Goal: Information Seeking & Learning: Find specific fact

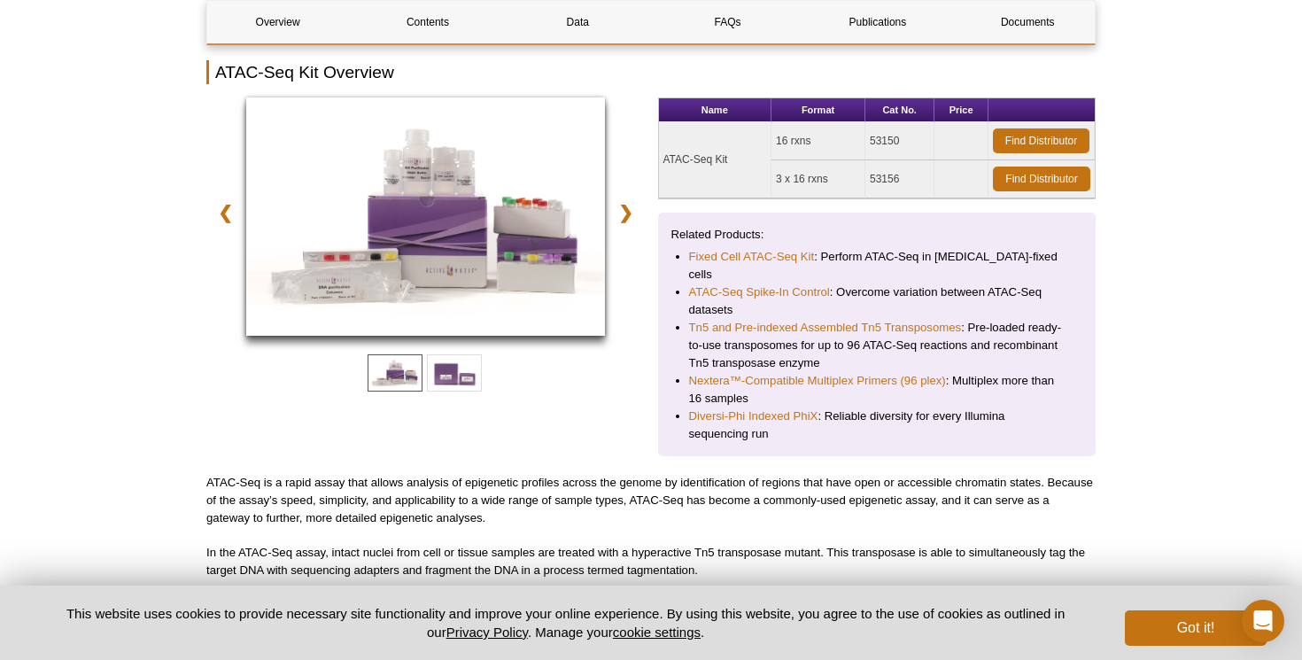
scroll to position [261, 0]
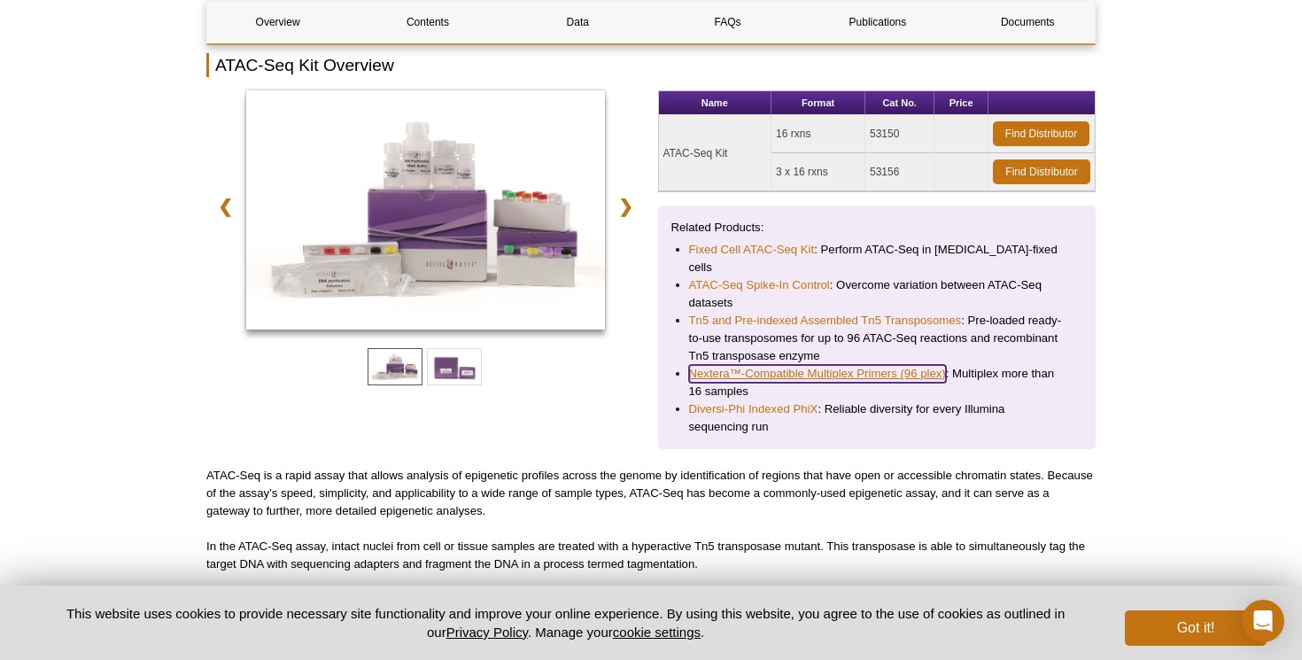
click at [827, 365] on link "Nextera™-Compatible Multiplex Primers (96 plex)" at bounding box center [817, 374] width 257 height 18
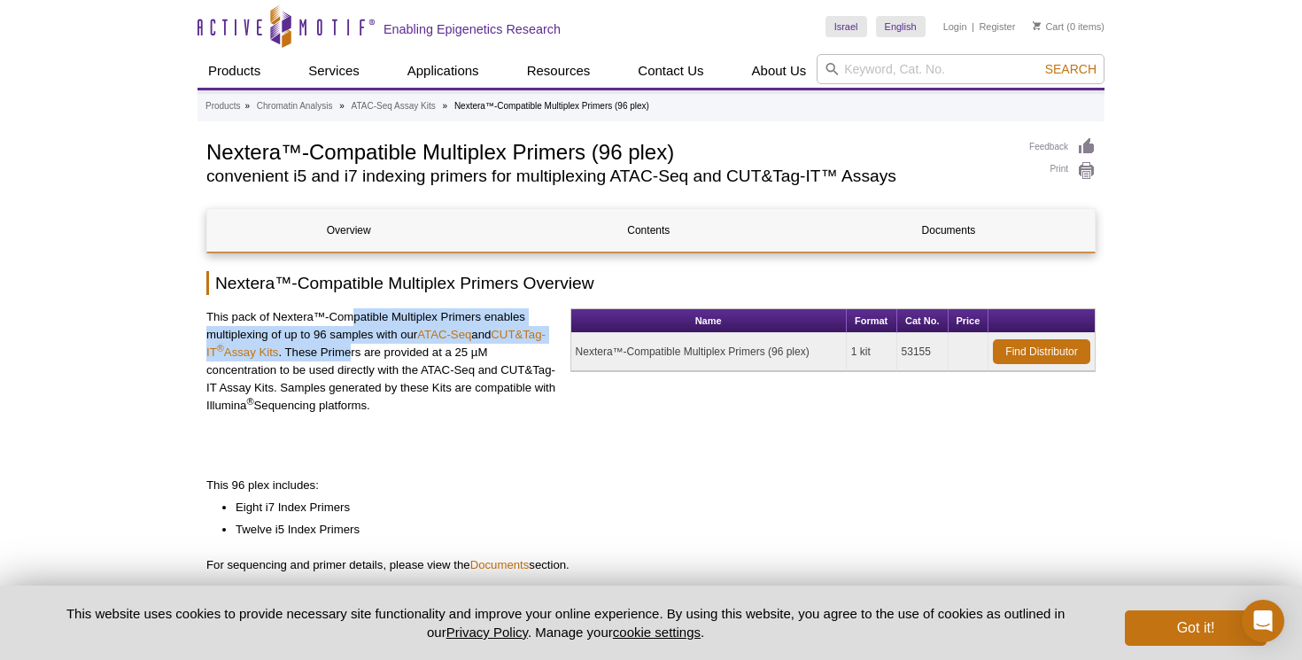
drag, startPoint x: 353, startPoint y: 346, endPoint x: 352, endPoint y: 360, distance: 13.4
click at [351, 359] on p "This pack of Nextera™-Compatible Multiplex Primers enables multiplexing of up t…" at bounding box center [381, 361] width 351 height 106
click at [352, 360] on p "This pack of Nextera™-Compatible Multiplex Primers enables multiplexing of up t…" at bounding box center [381, 361] width 351 height 106
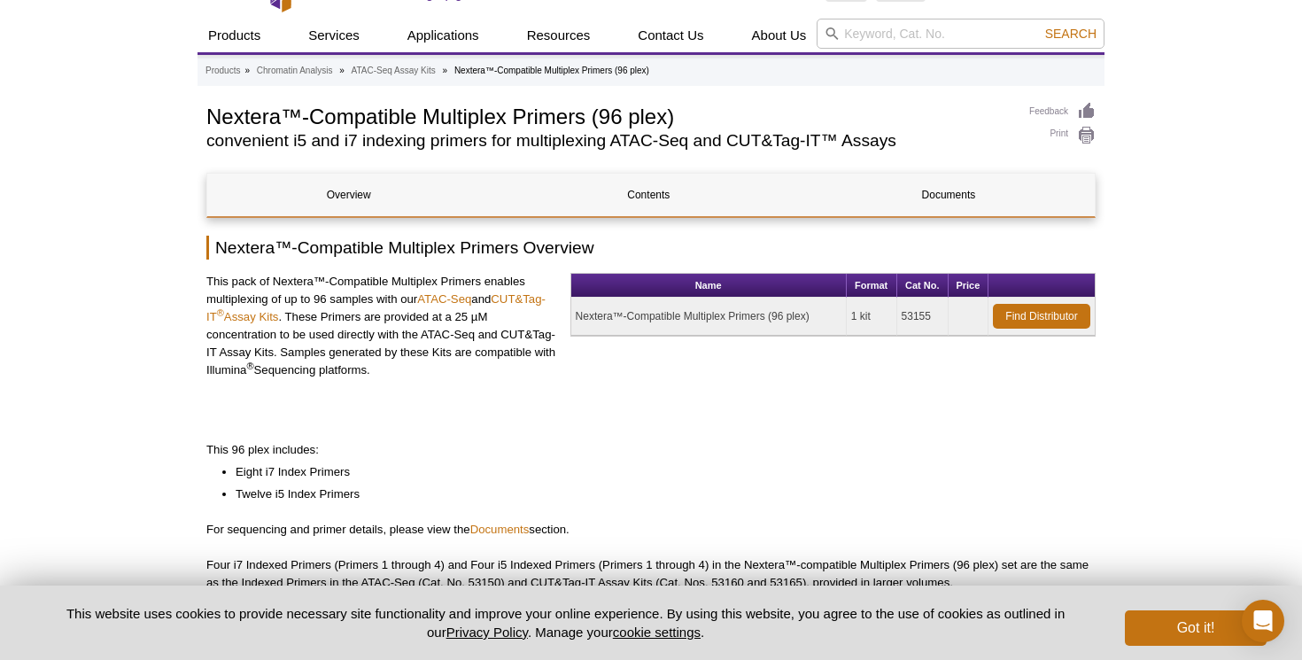
scroll to position [41, 0]
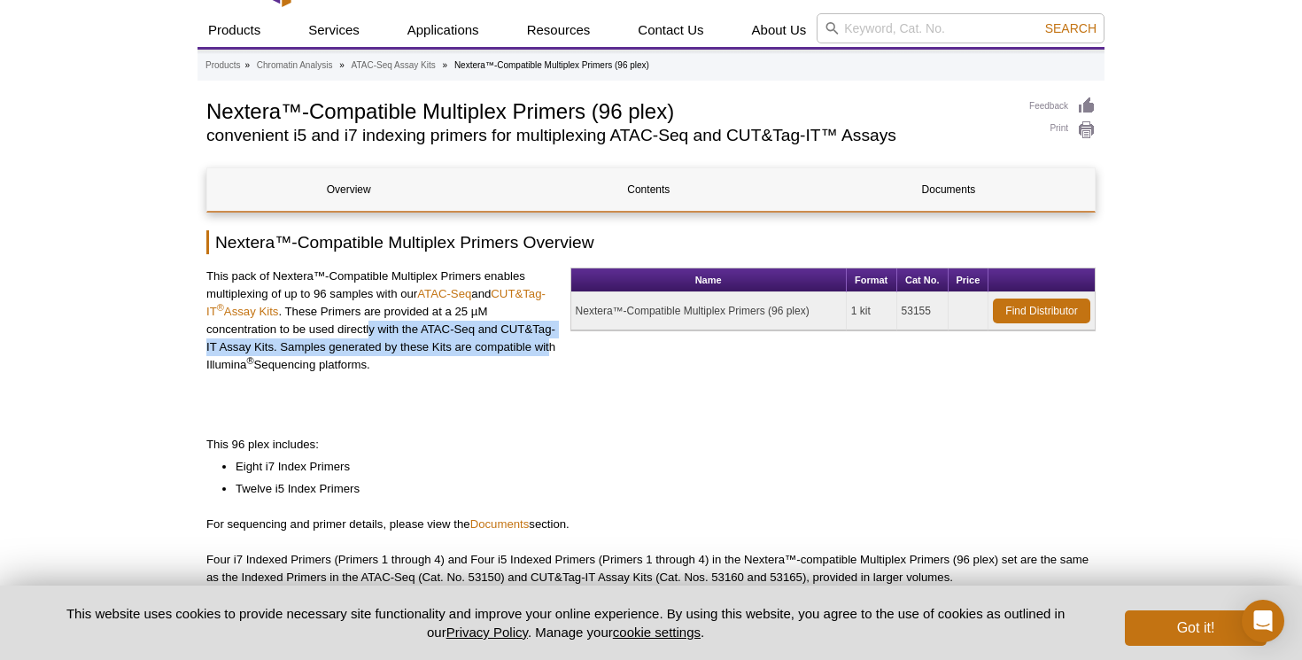
drag, startPoint x: 371, startPoint y: 325, endPoint x: 549, endPoint y: 350, distance: 179.8
click at [549, 346] on p "This pack of Nextera™-Compatible Multiplex Primers enables multiplexing of up t…" at bounding box center [381, 321] width 351 height 106
click at [549, 350] on p "This pack of Nextera™-Compatible Multiplex Primers enables multiplexing of up t…" at bounding box center [381, 321] width 351 height 106
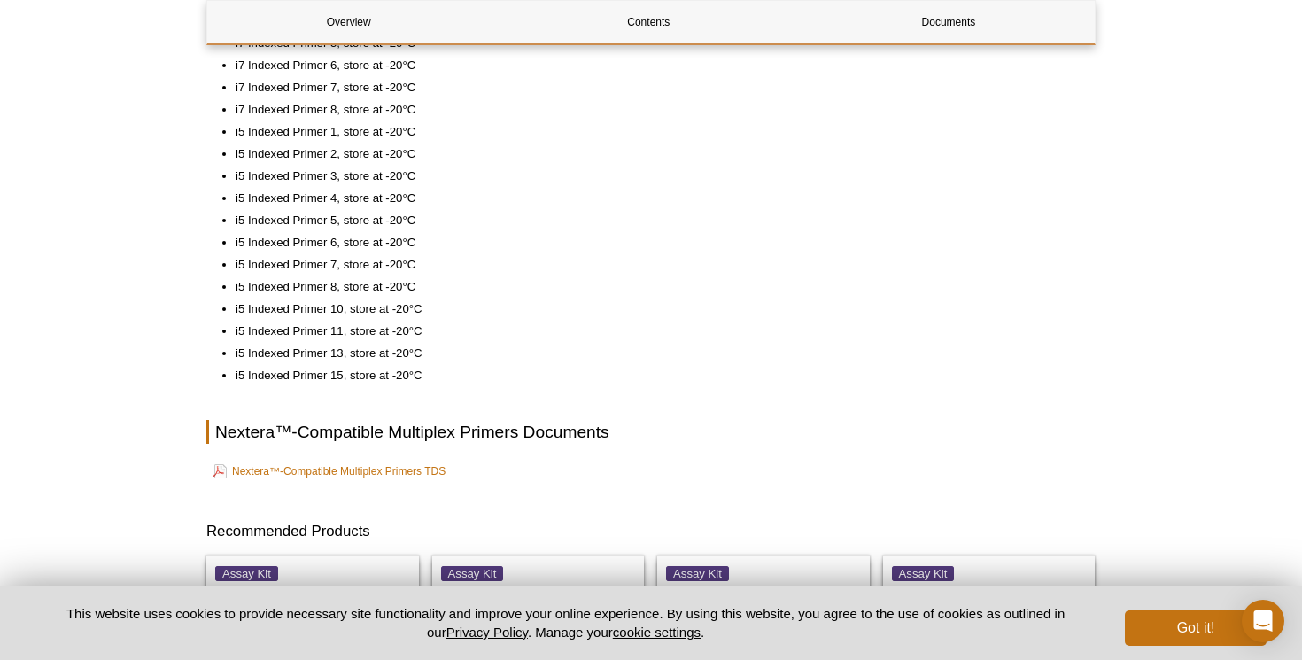
scroll to position [789, 0]
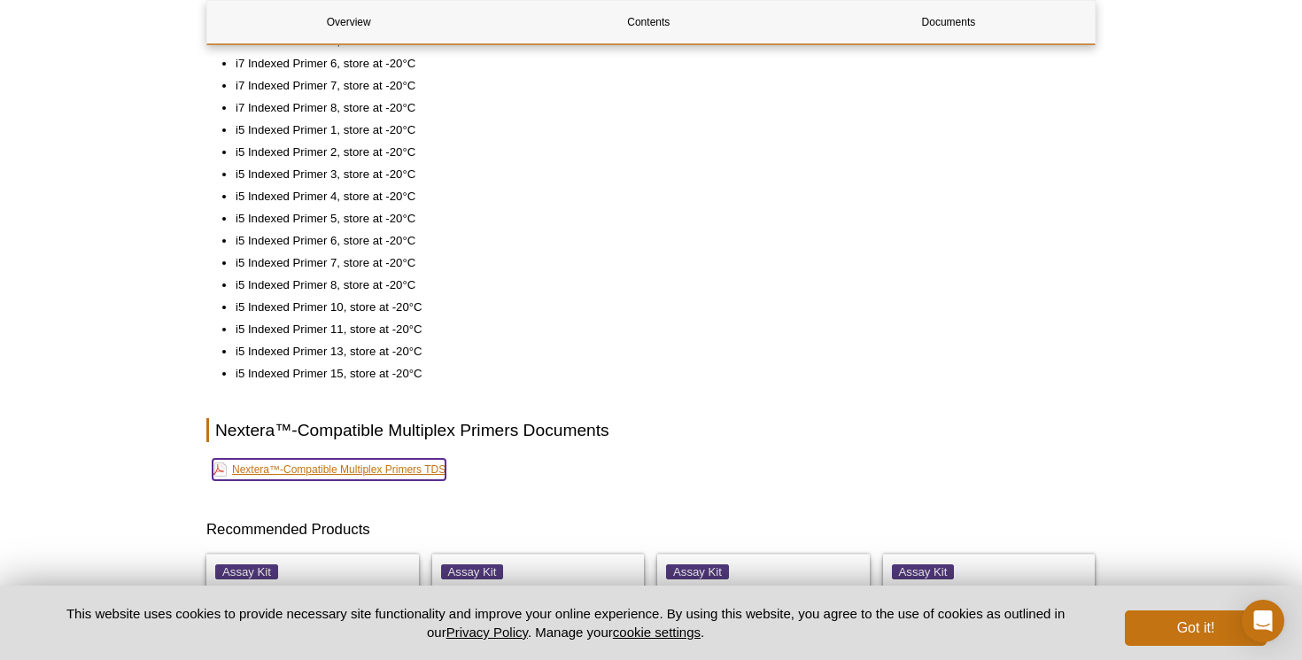
click at [378, 463] on link "Nextera™-Compatible Multiplex Primers TDS" at bounding box center [329, 469] width 233 height 21
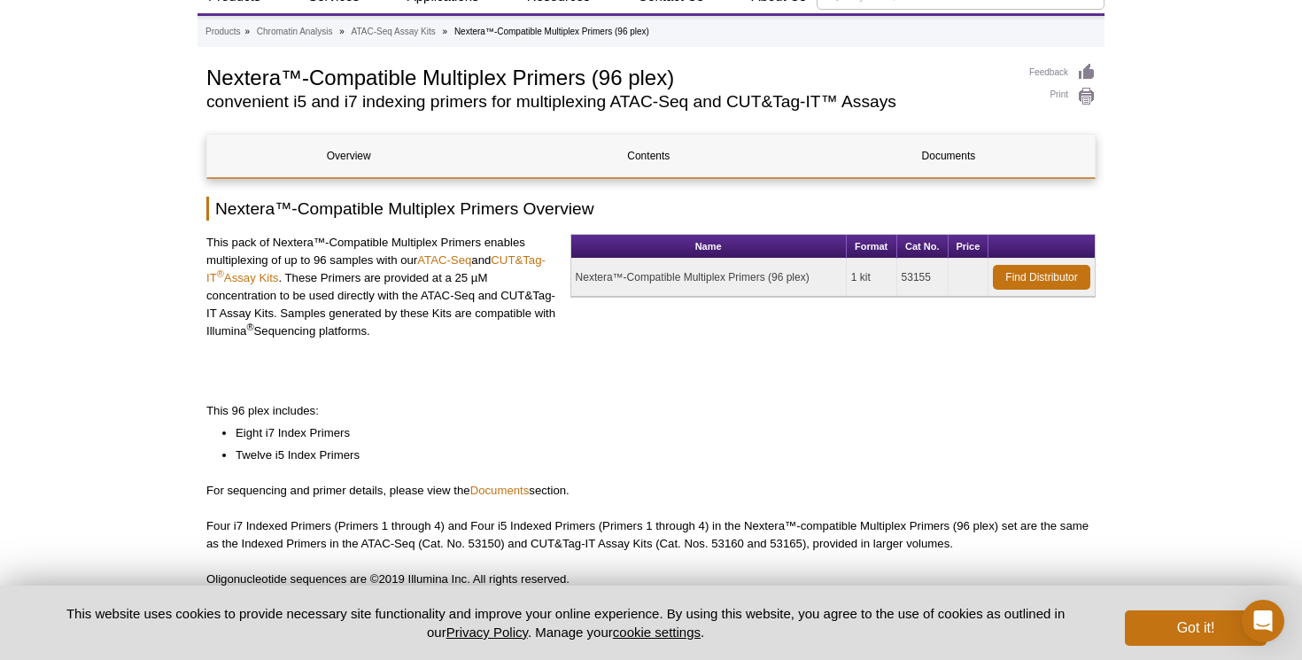
scroll to position [80, 0]
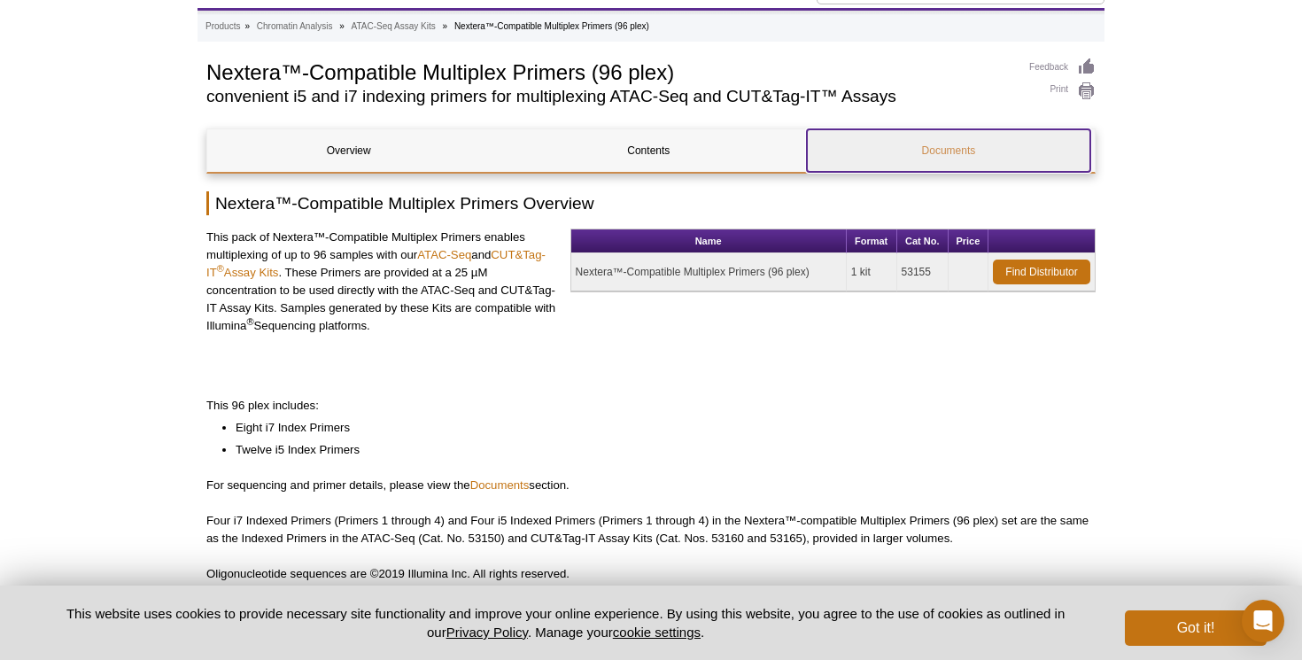
click at [943, 153] on link "Documents" at bounding box center [948, 150] width 283 height 43
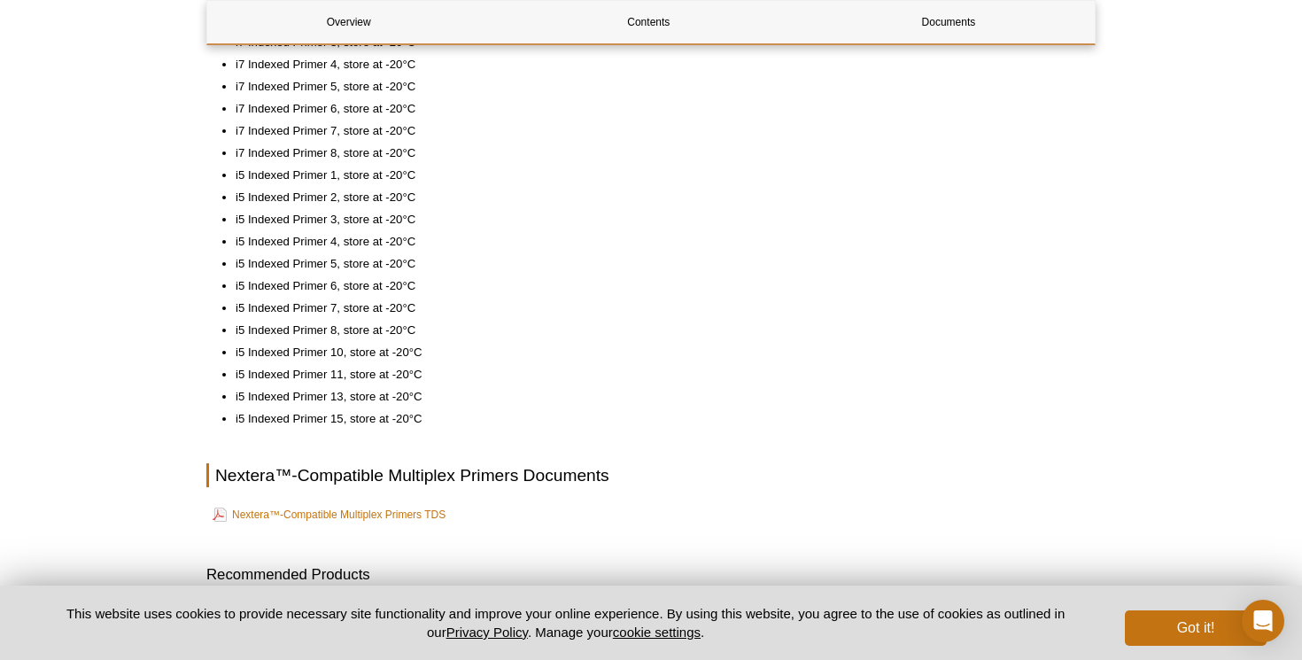
scroll to position [742, 0]
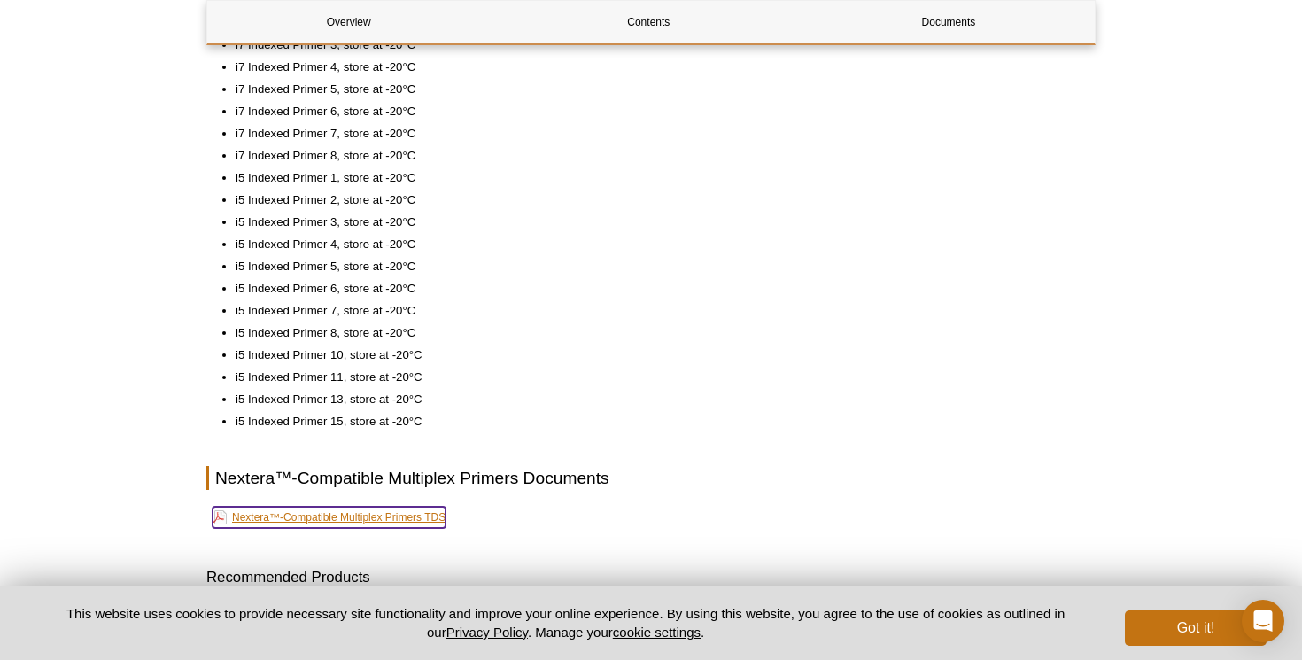
click at [370, 511] on link "Nextera™-Compatible Multiplex Primers TDS" at bounding box center [329, 517] width 233 height 21
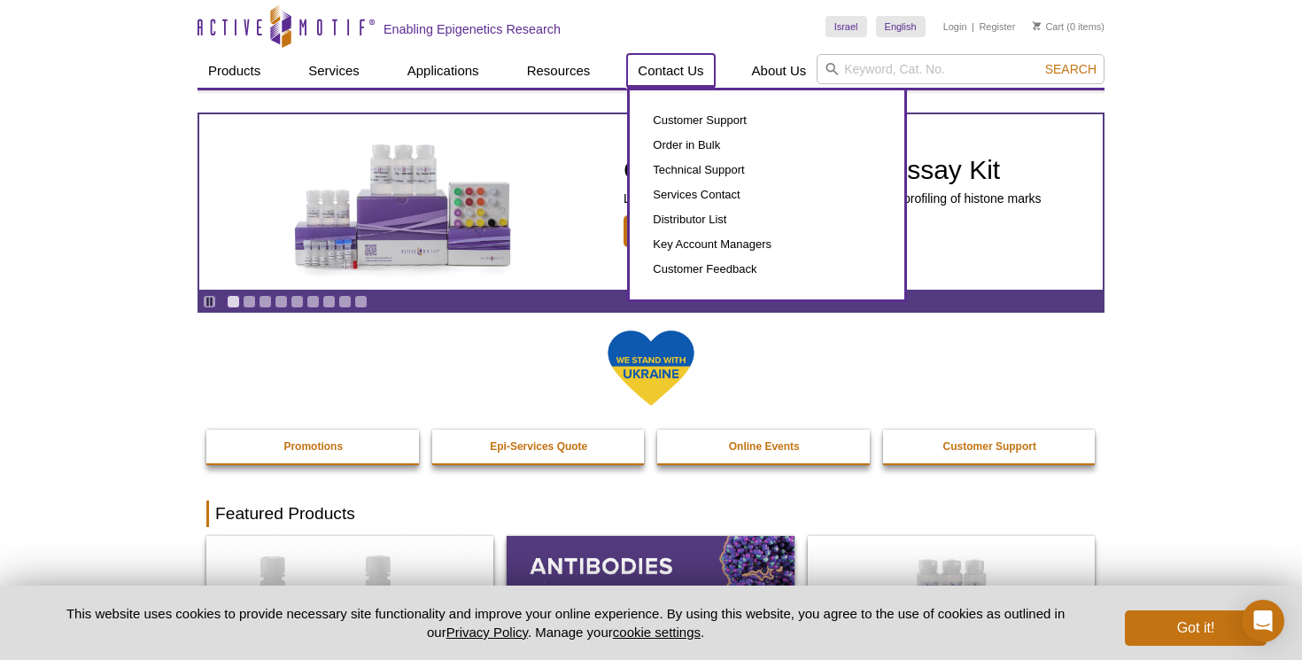
click at [686, 74] on link "Contact Us" at bounding box center [670, 71] width 87 height 34
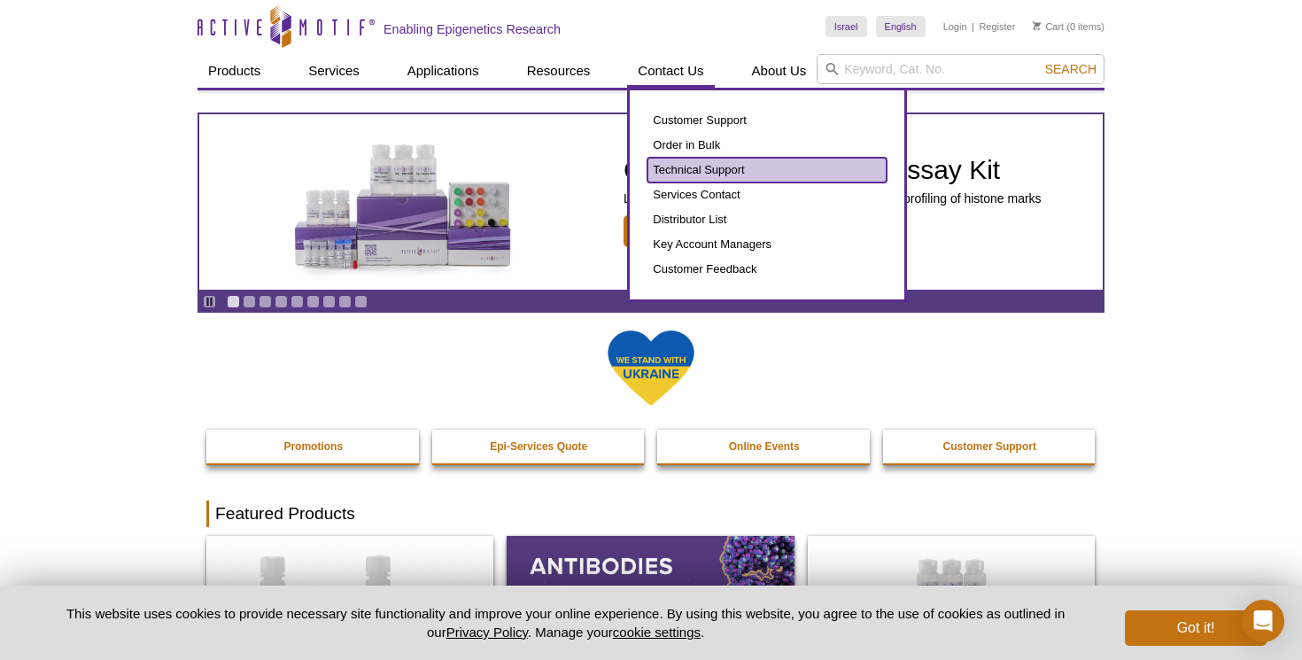
click at [692, 170] on link "Technical Support" at bounding box center [767, 170] width 239 height 25
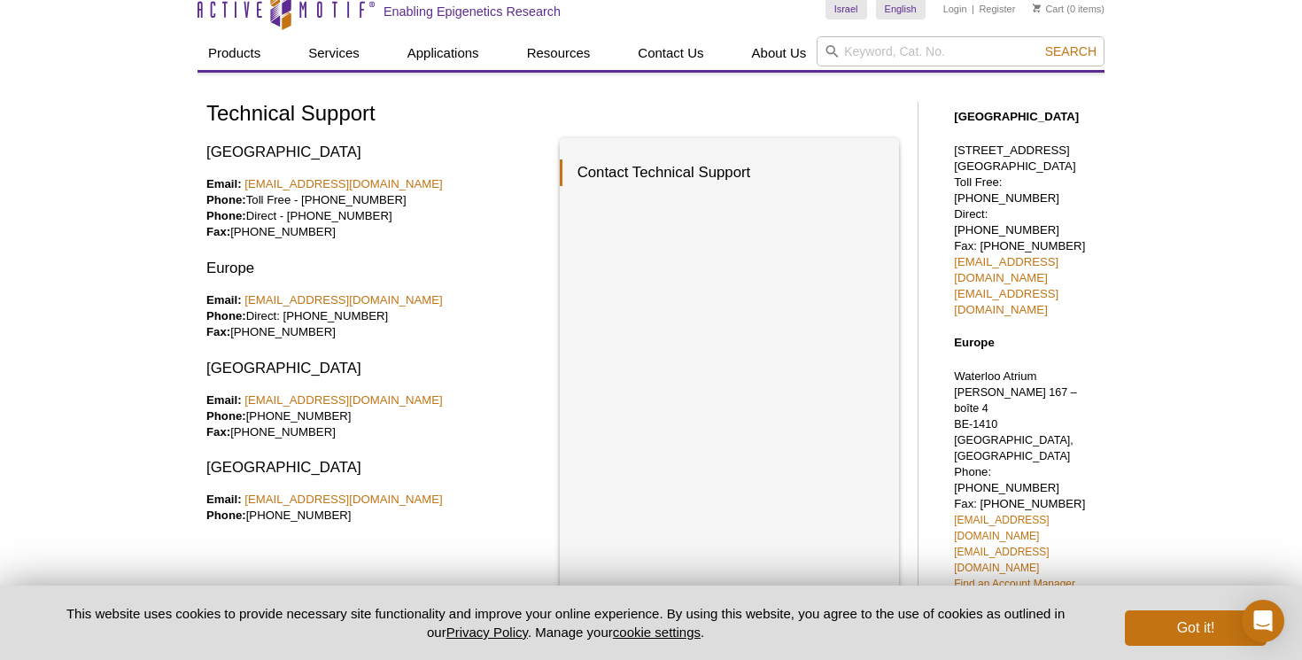
scroll to position [16, 0]
drag, startPoint x: 403, startPoint y: 303, endPoint x: 493, endPoint y: 256, distance: 101.1
click at [493, 256] on div "North America Email: tech_service@activemotif.com Phone: Toll Free - 877 222 95…" at bounding box center [376, 434] width 340 height 588
